Goal: Navigation & Orientation: Find specific page/section

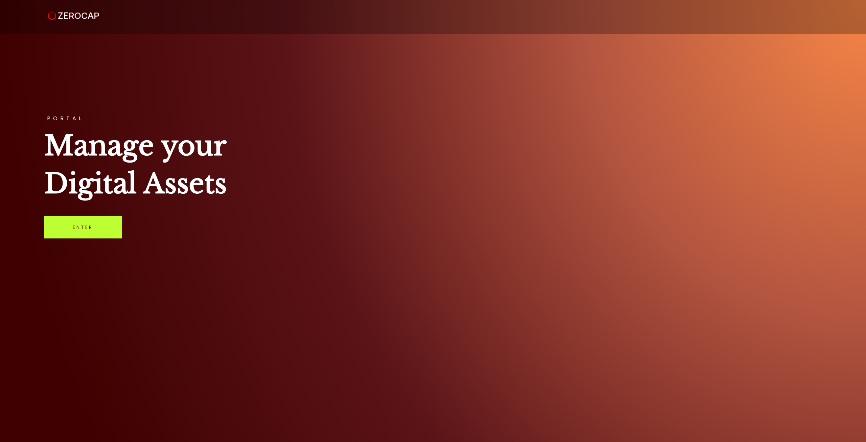
click at [90, 225] on link "Enter" at bounding box center [82, 227] width 77 height 22
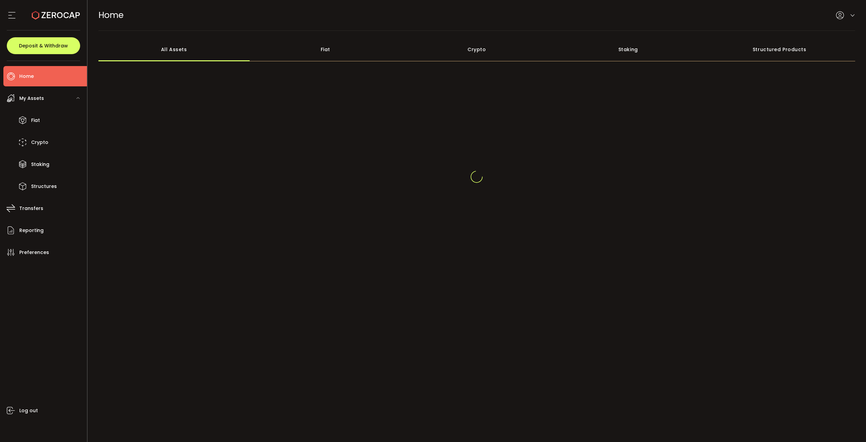
click at [442, 240] on div at bounding box center [476, 176] width 757 height 162
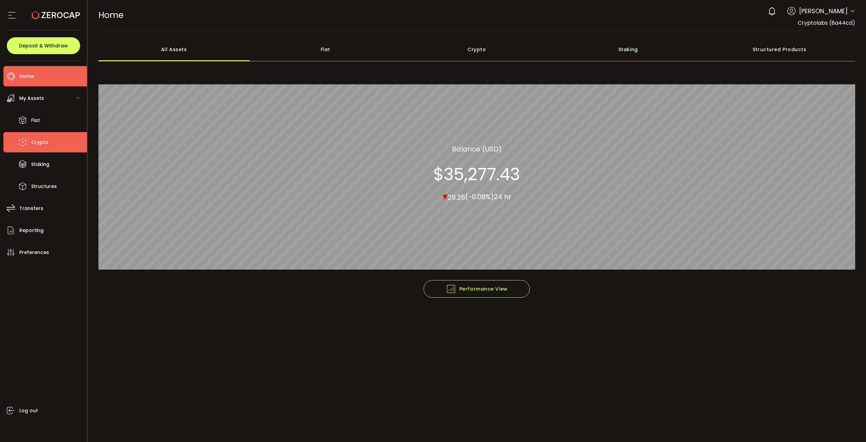
click at [46, 139] on span "Crypto" at bounding box center [39, 142] width 17 height 10
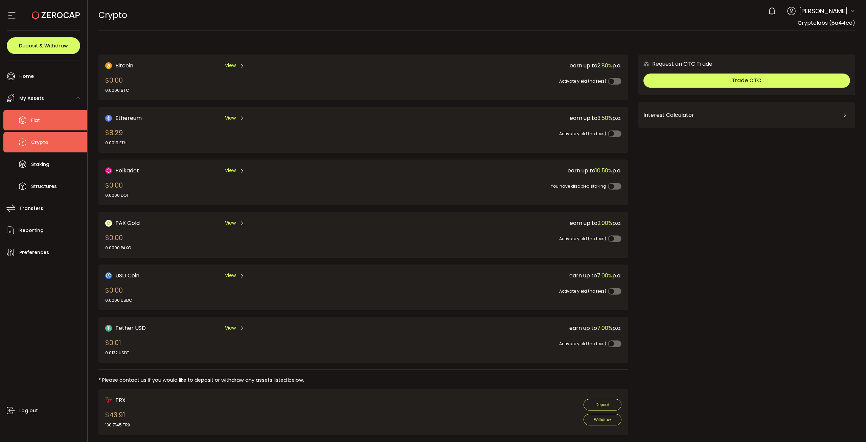
click at [41, 124] on li "Fiat" at bounding box center [45, 120] width 84 height 20
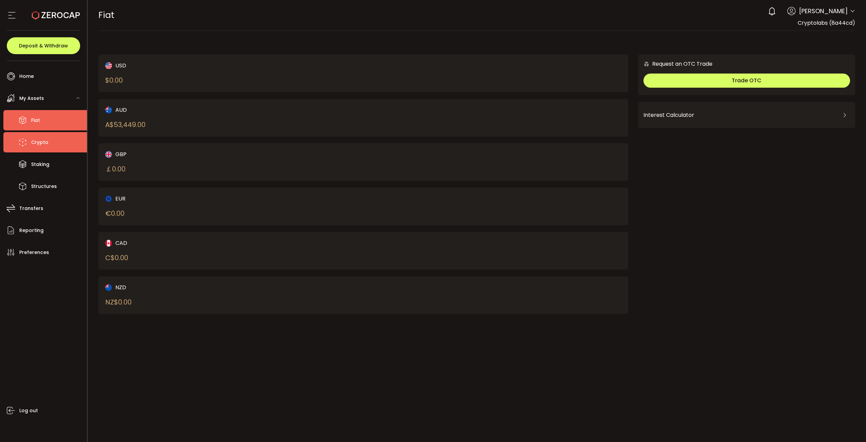
click at [42, 142] on span "Crypto" at bounding box center [39, 142] width 17 height 10
